Goal: Information Seeking & Learning: Check status

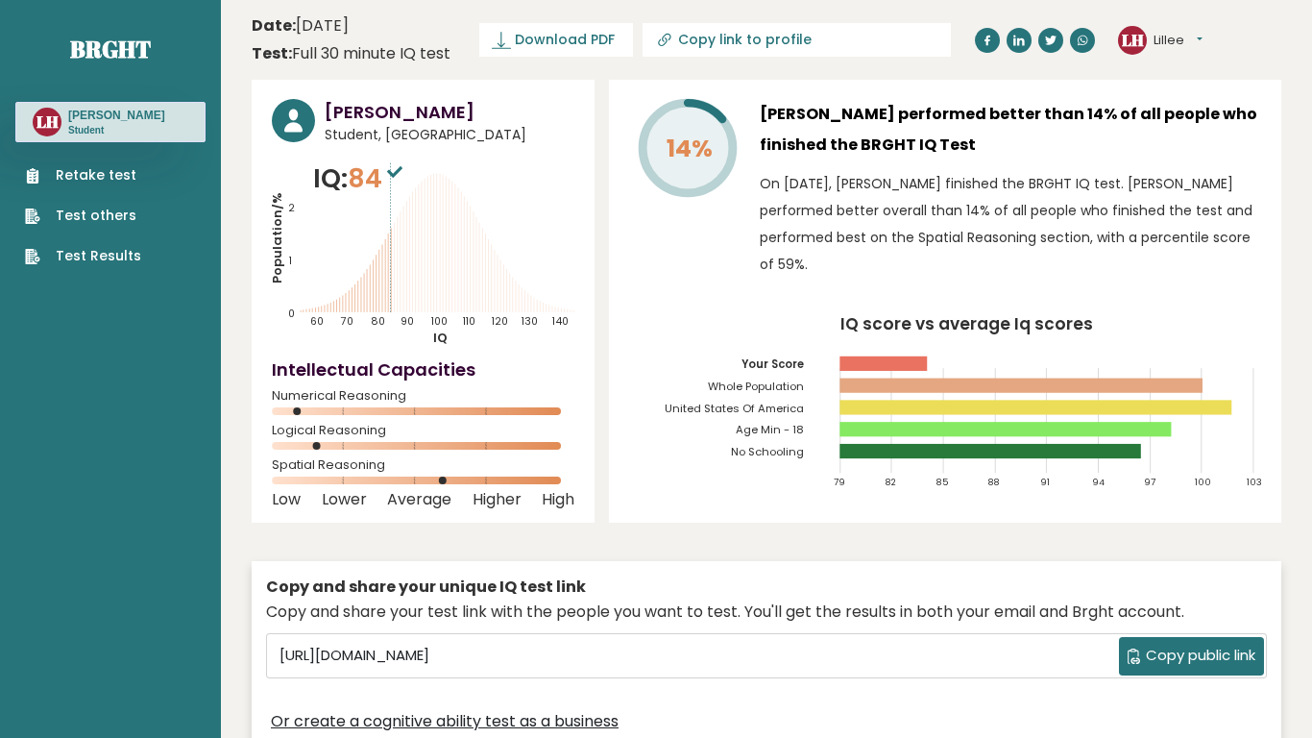
click at [99, 174] on link "Retake test" at bounding box center [83, 175] width 116 height 20
click at [122, 218] on link "Test others" at bounding box center [83, 216] width 116 height 20
click at [110, 260] on link "Test Results" at bounding box center [83, 256] width 116 height 20
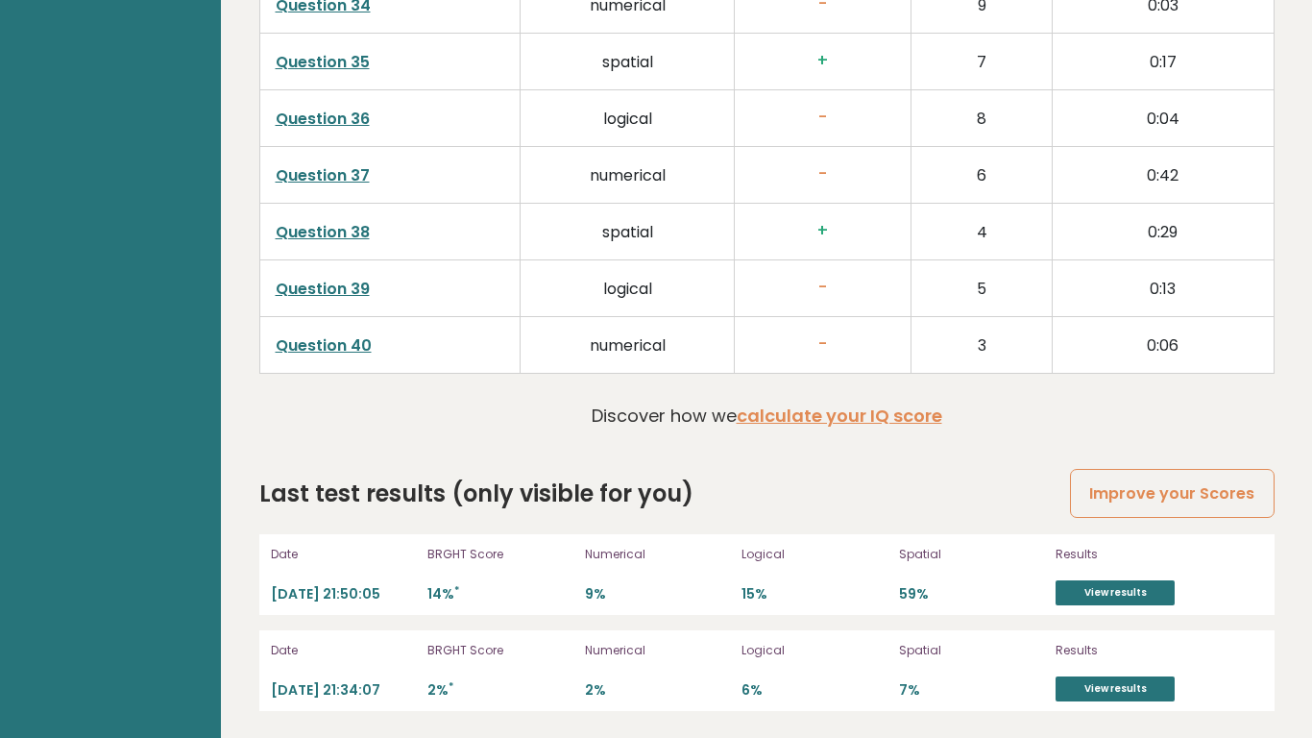
scroll to position [4906, 0]
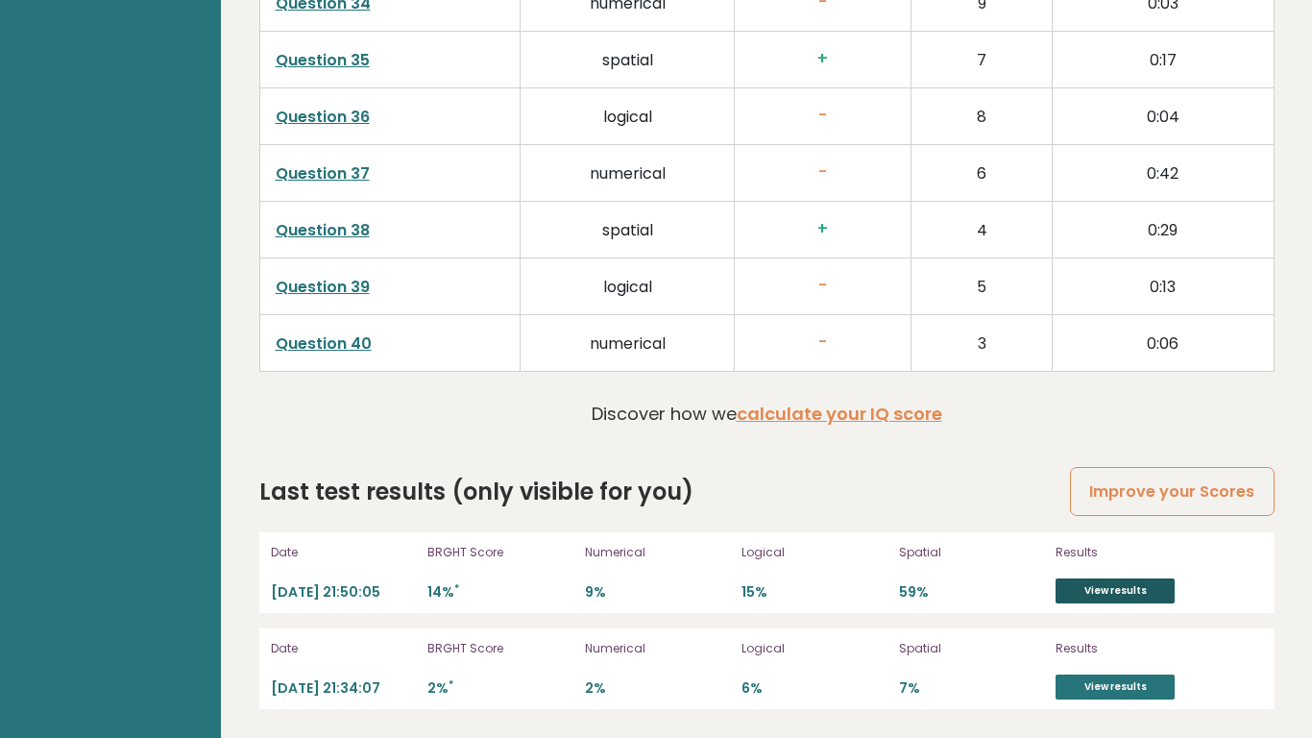
click at [1075, 588] on link "View results" at bounding box center [1115, 590] width 119 height 25
click at [1109, 692] on link "View results" at bounding box center [1115, 686] width 119 height 25
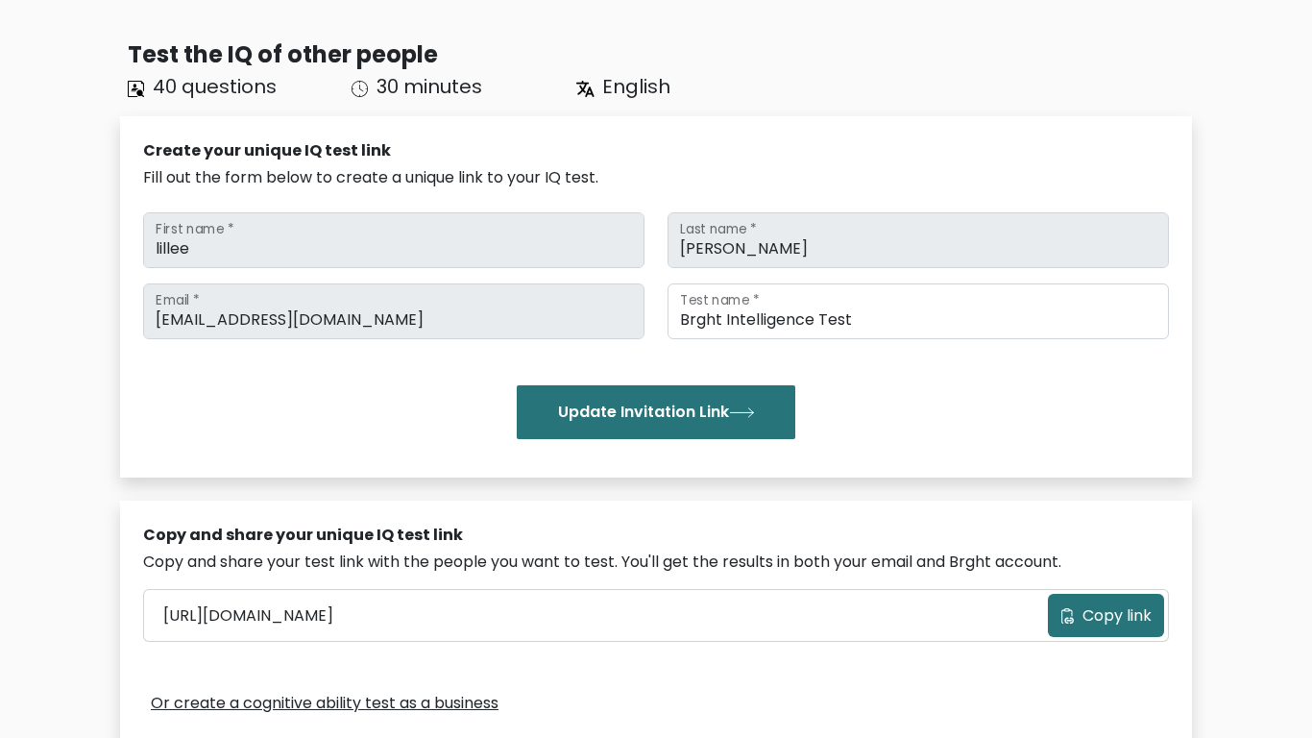
scroll to position [105, 0]
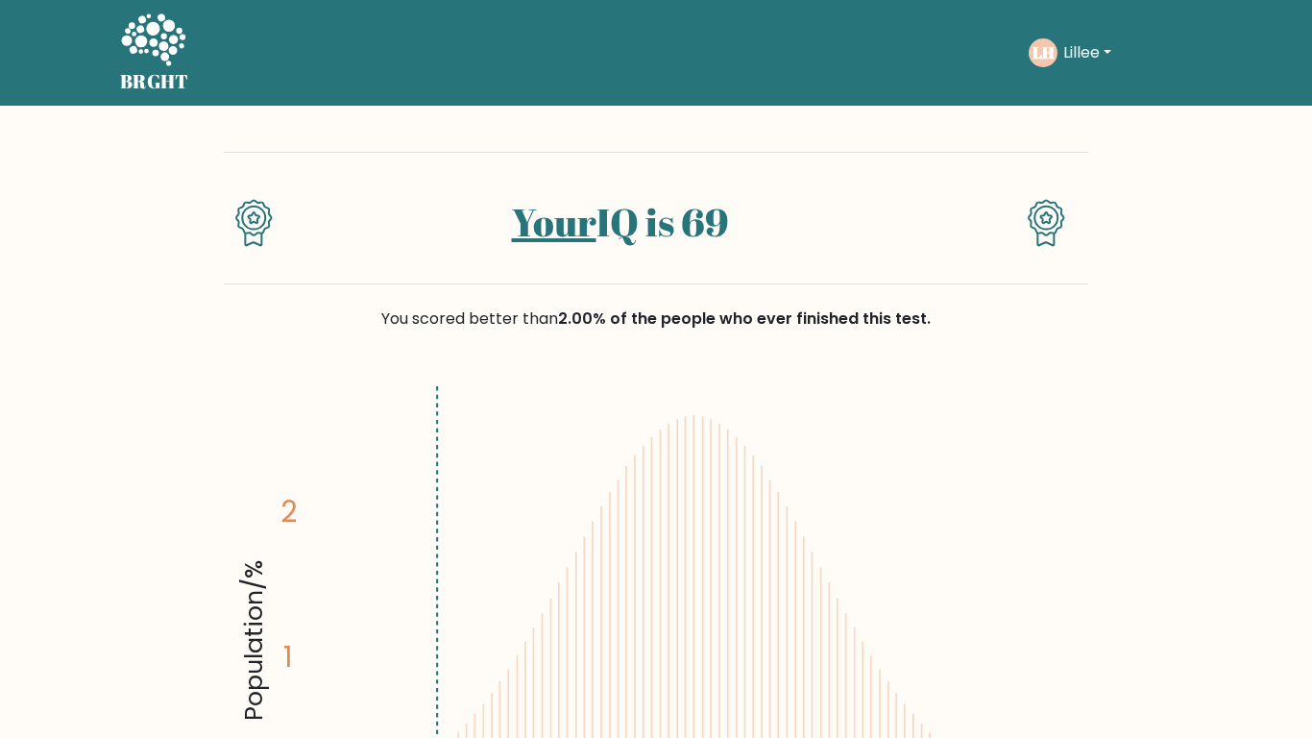
scroll to position [3, 0]
